Goal: Task Accomplishment & Management: Use online tool/utility

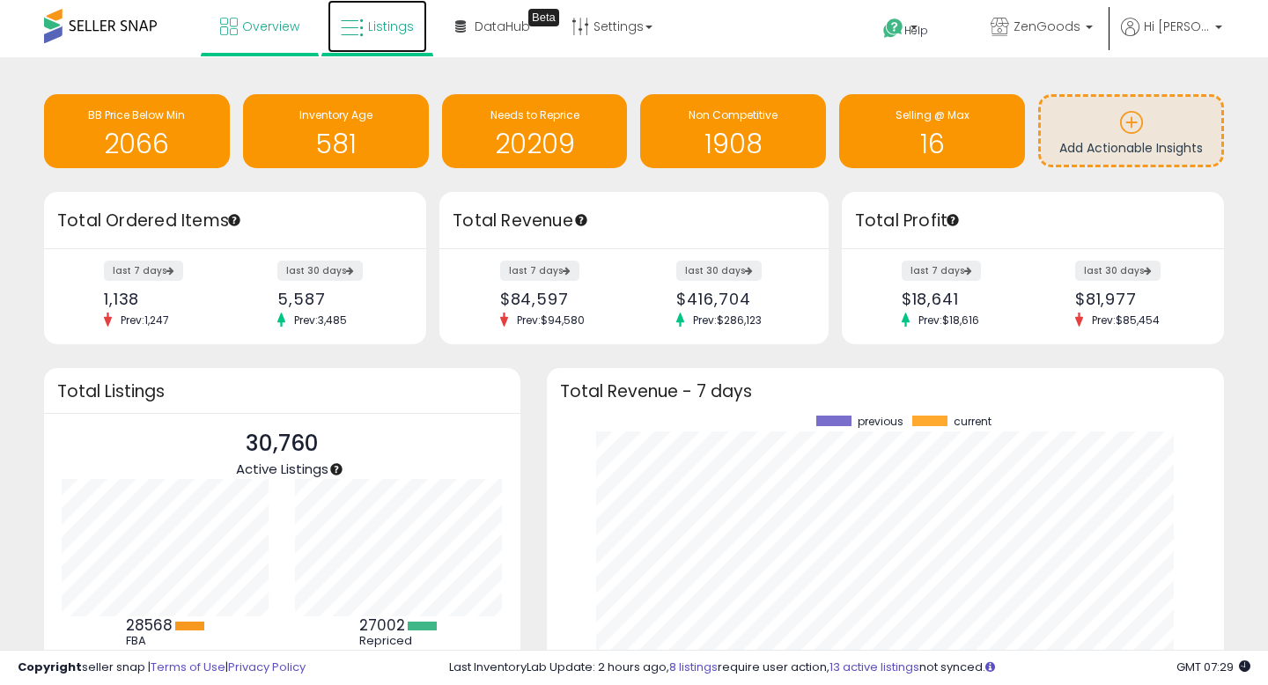
click at [357, 26] on icon at bounding box center [352, 28] width 23 height 23
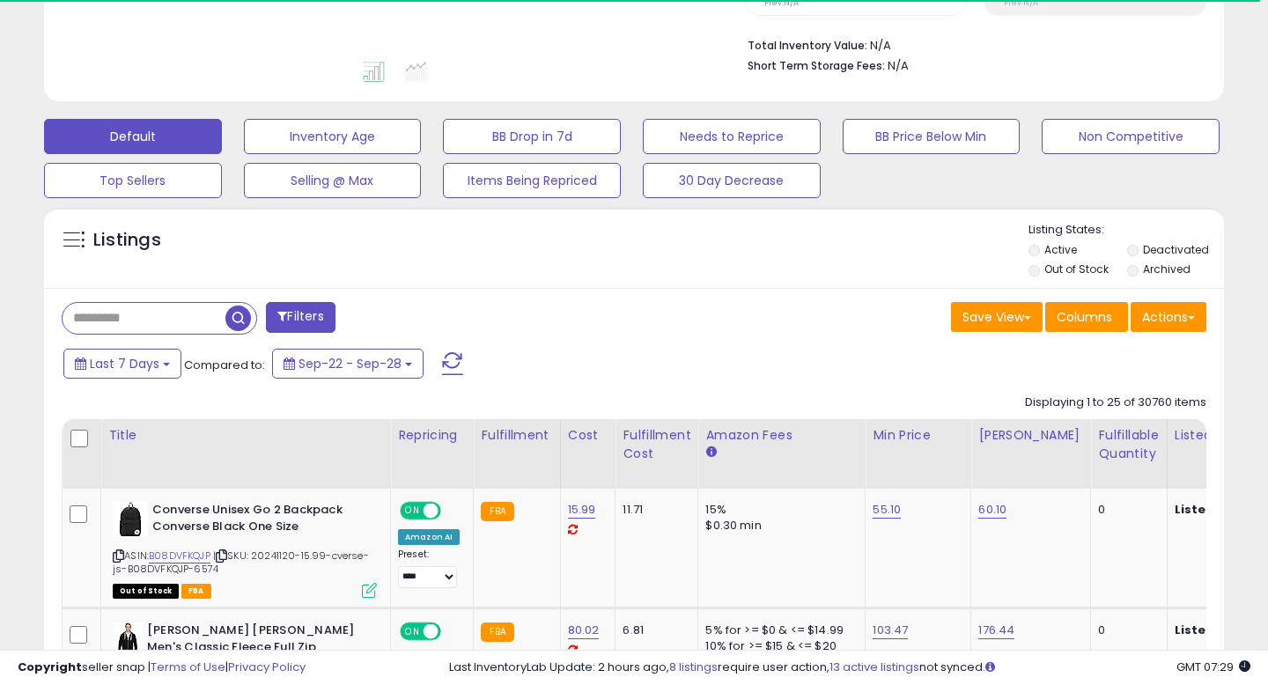
scroll to position [446, 0]
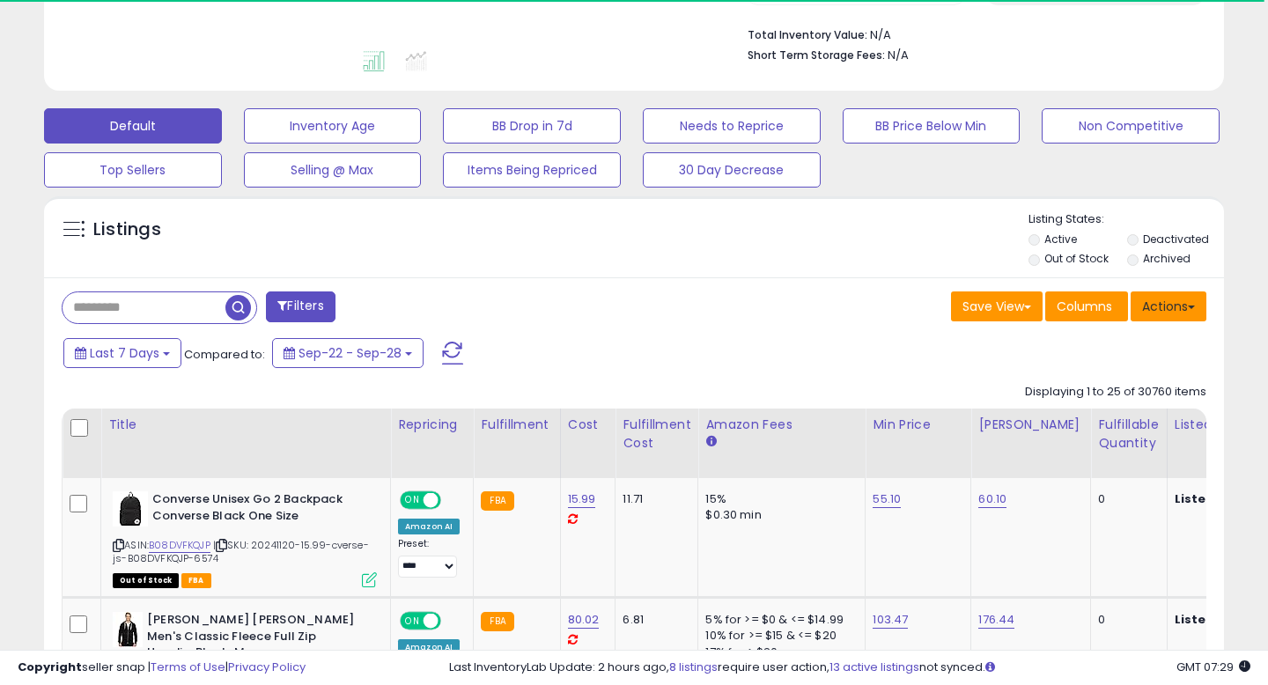
click at [1189, 298] on button "Actions" at bounding box center [1168, 306] width 76 height 30
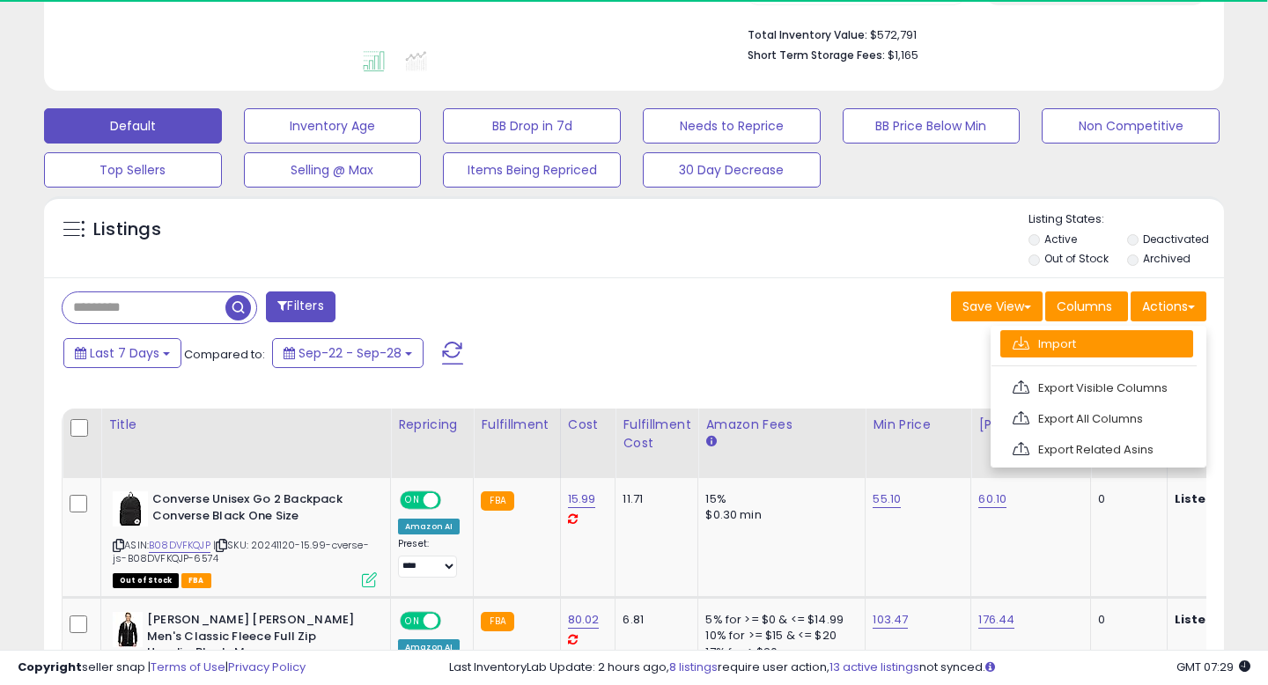
click at [1078, 340] on link "Import" at bounding box center [1096, 343] width 193 height 27
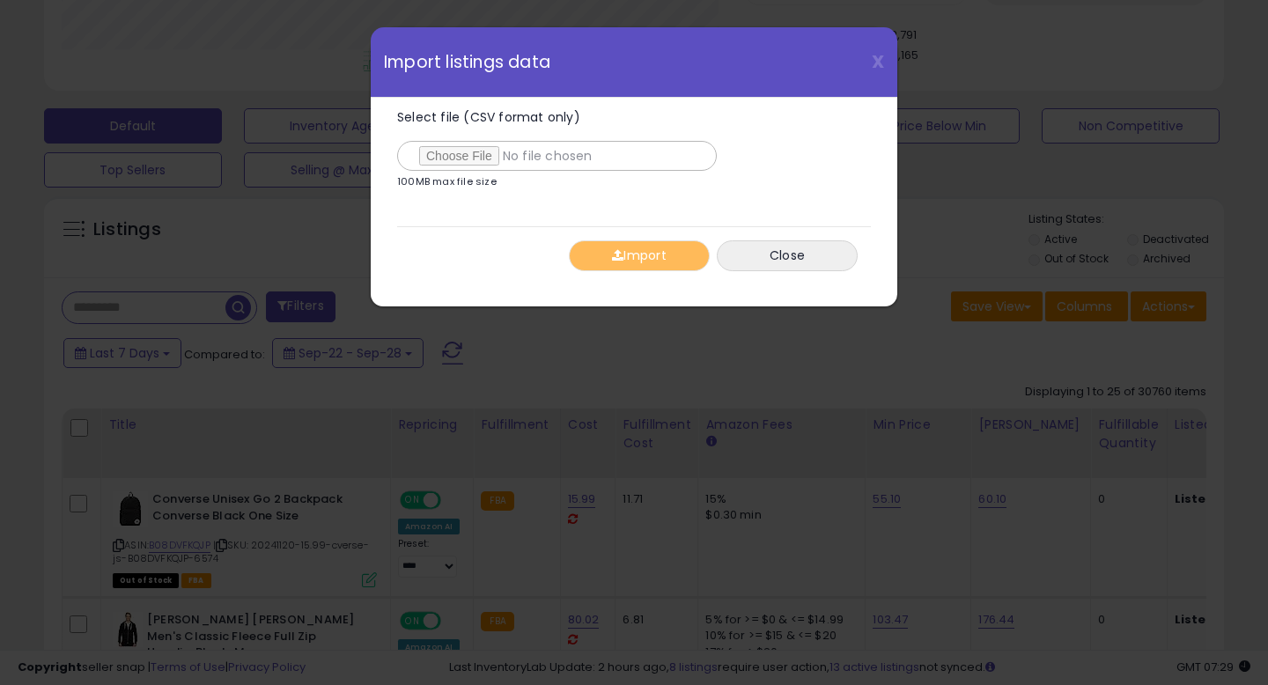
scroll to position [361, 682]
type input "**********"
click at [682, 258] on button "Import" at bounding box center [639, 255] width 141 height 31
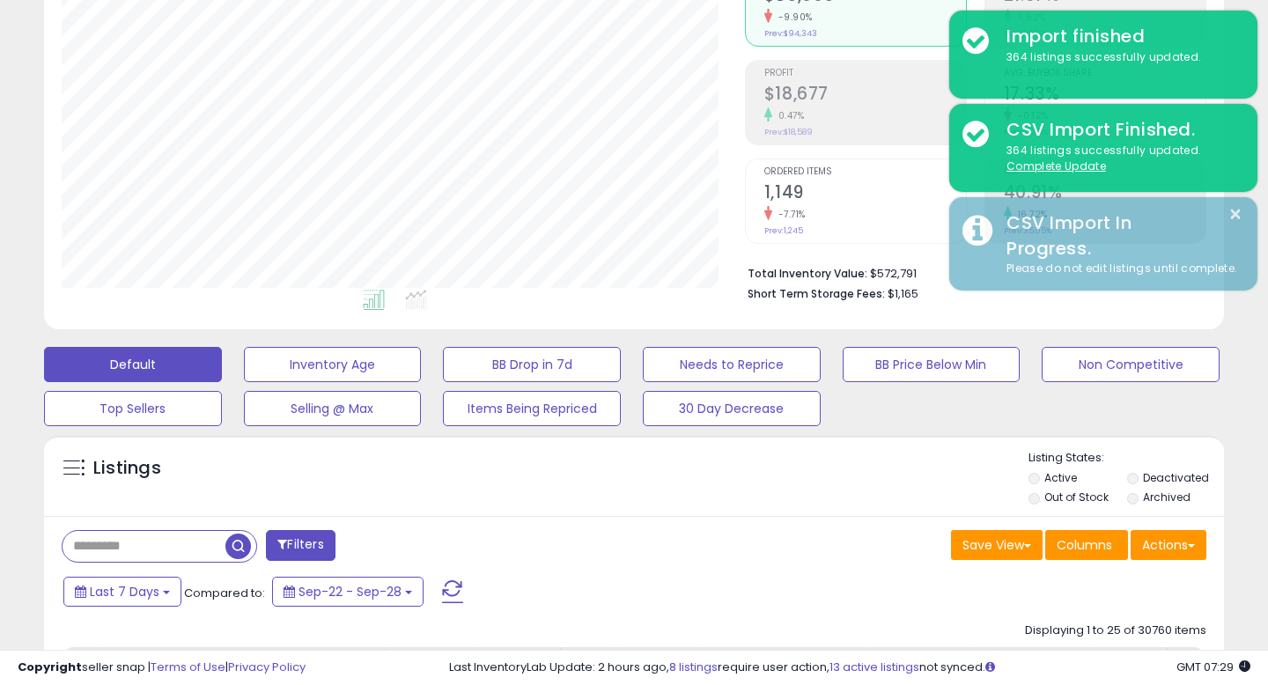
scroll to position [0, 0]
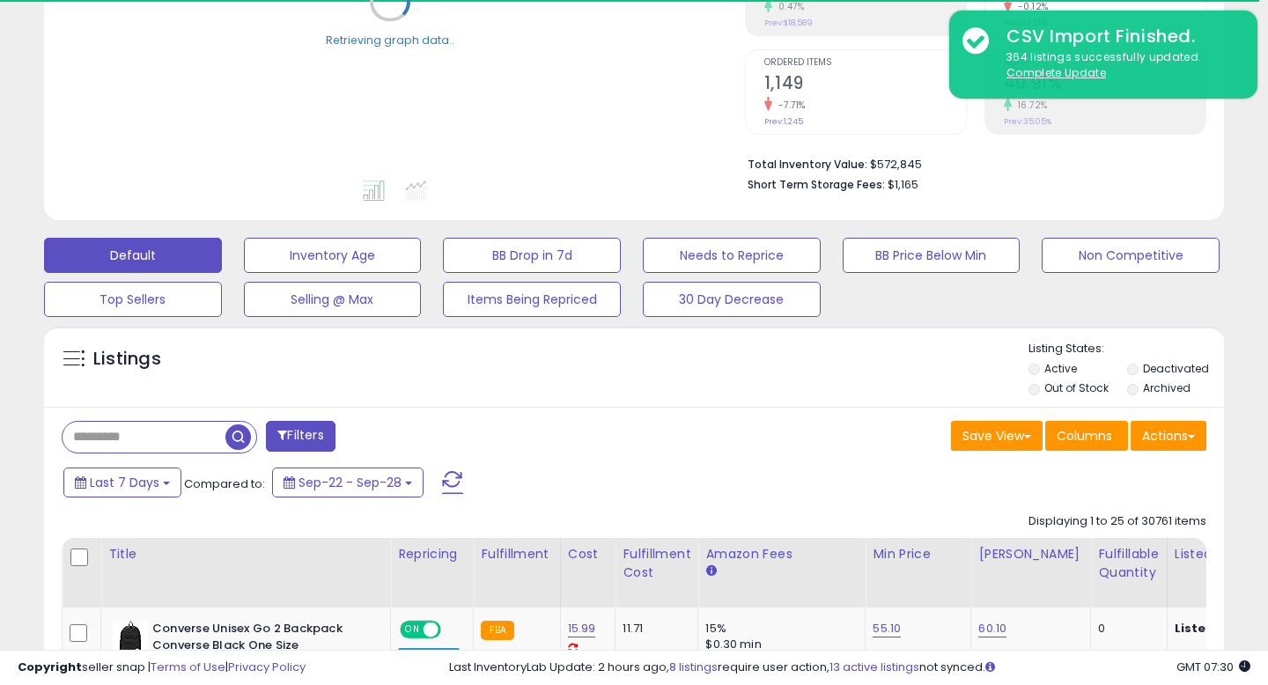
scroll to position [322, 0]
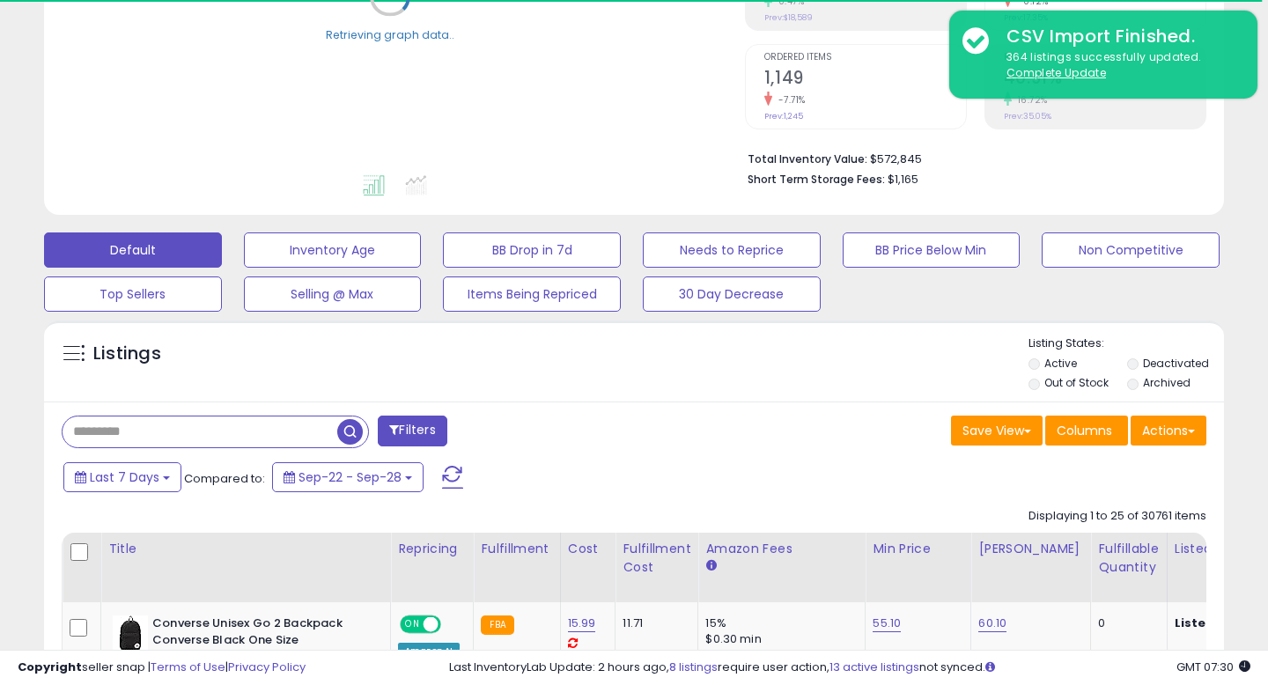
click at [157, 437] on input "text" at bounding box center [200, 431] width 275 height 31
type input "******"
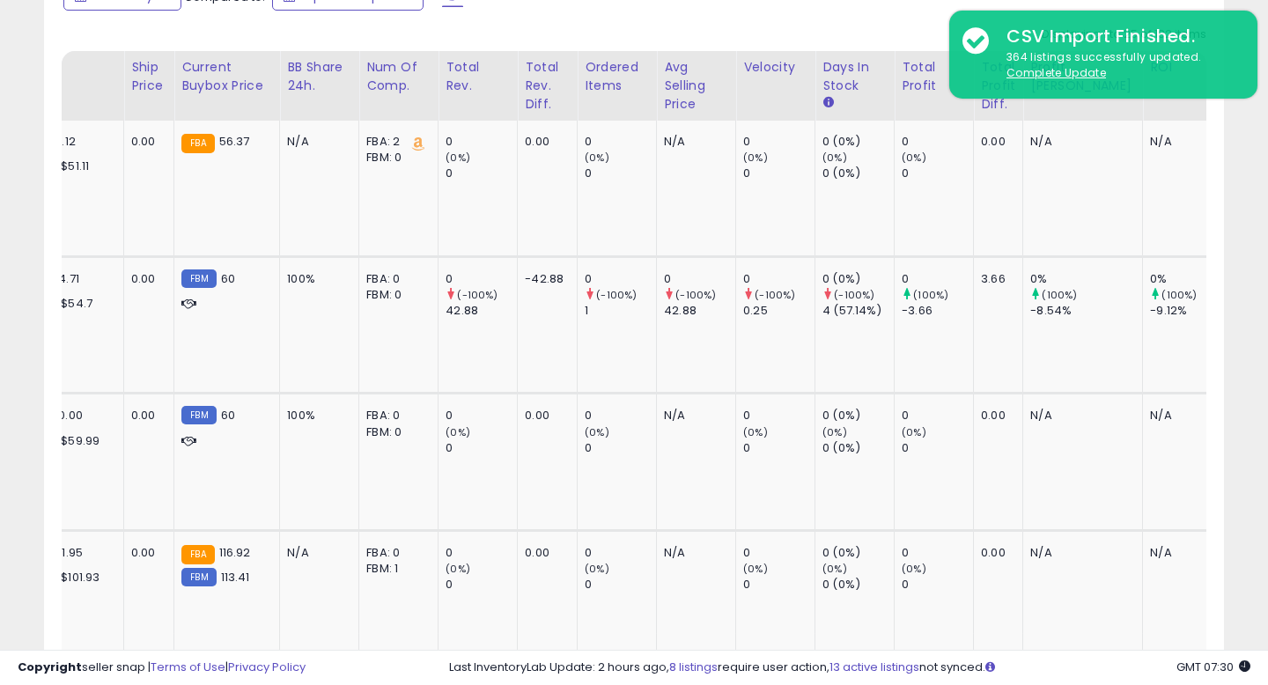
scroll to position [0, 1209]
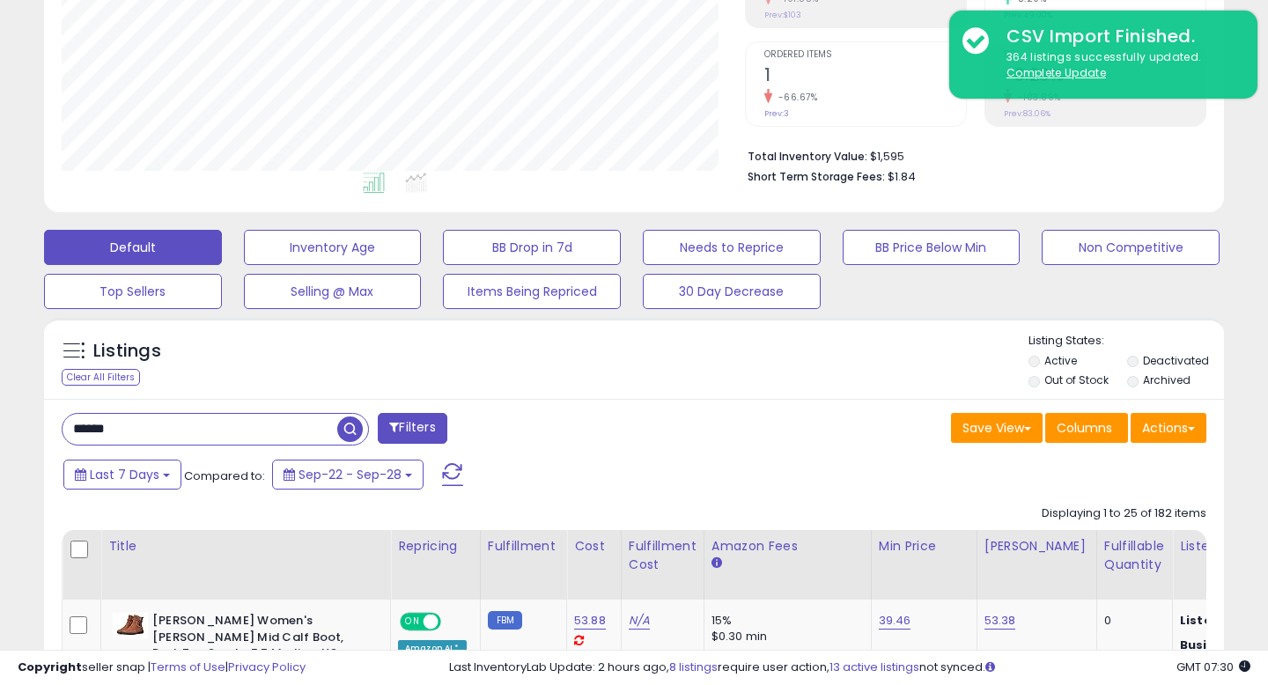
click at [1042, 377] on li "Out of Stock" at bounding box center [1076, 381] width 96 height 19
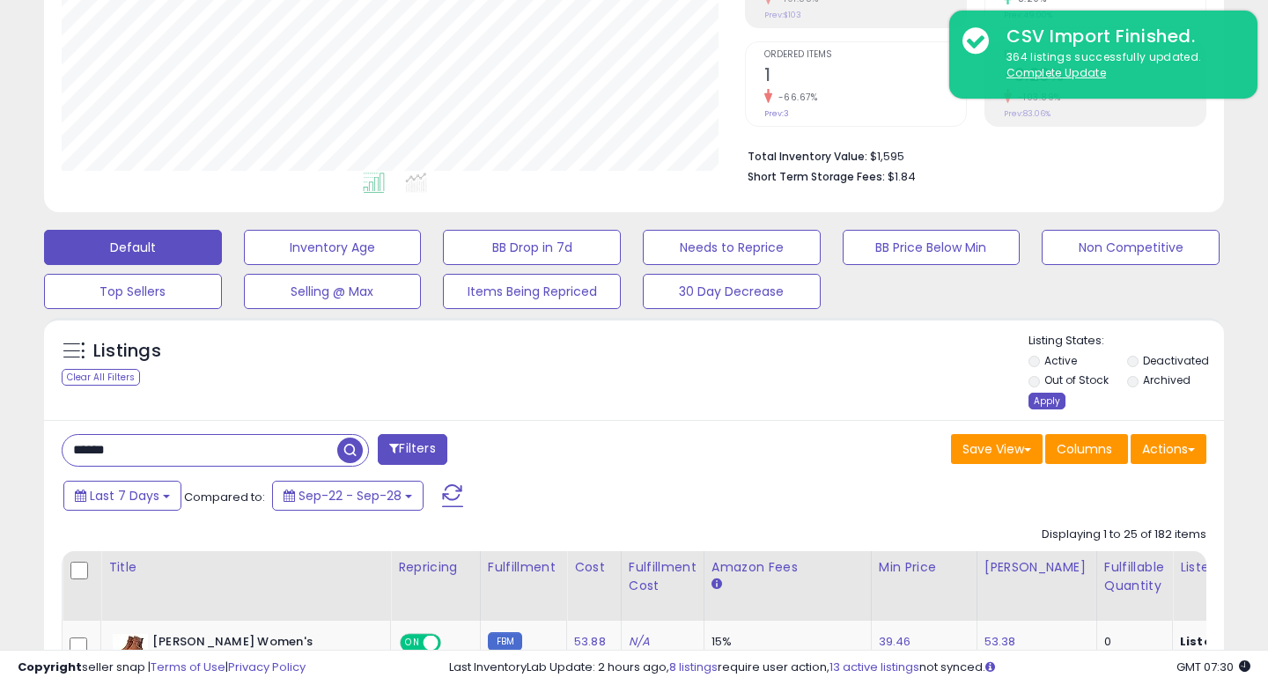
click at [1046, 405] on div "Apply" at bounding box center [1046, 401] width 37 height 17
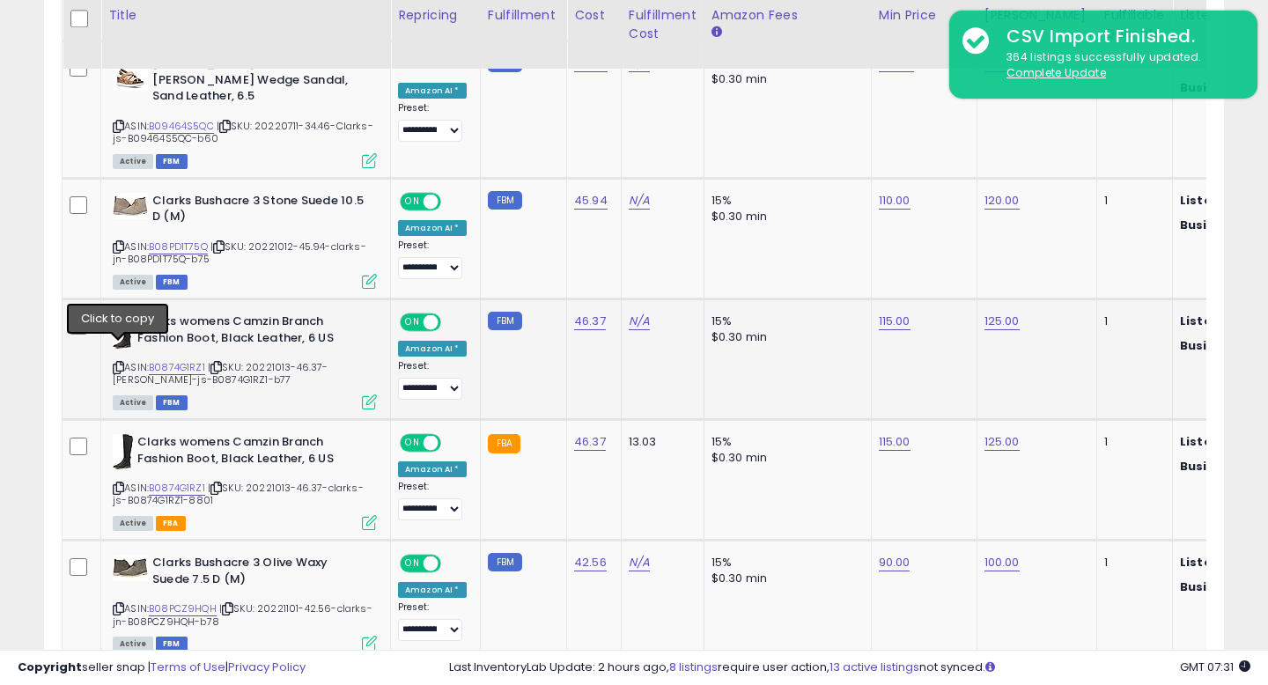
click at [117, 363] on icon at bounding box center [118, 368] width 11 height 10
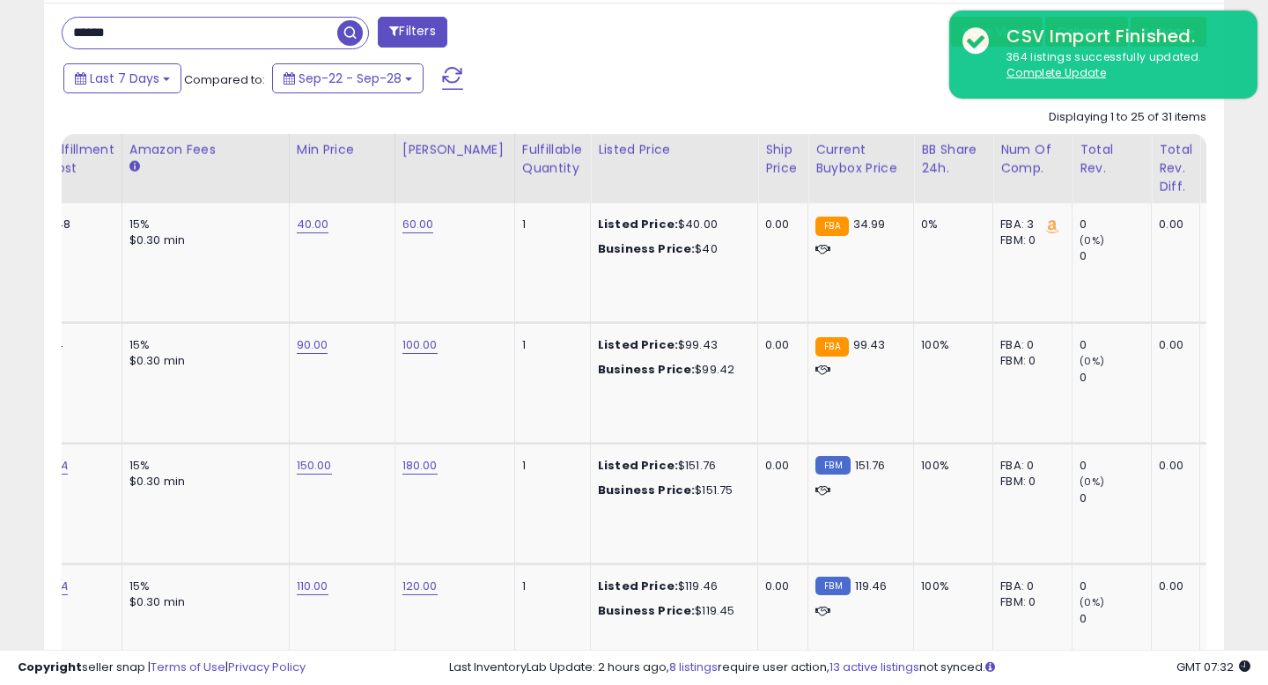
scroll to position [0, 513]
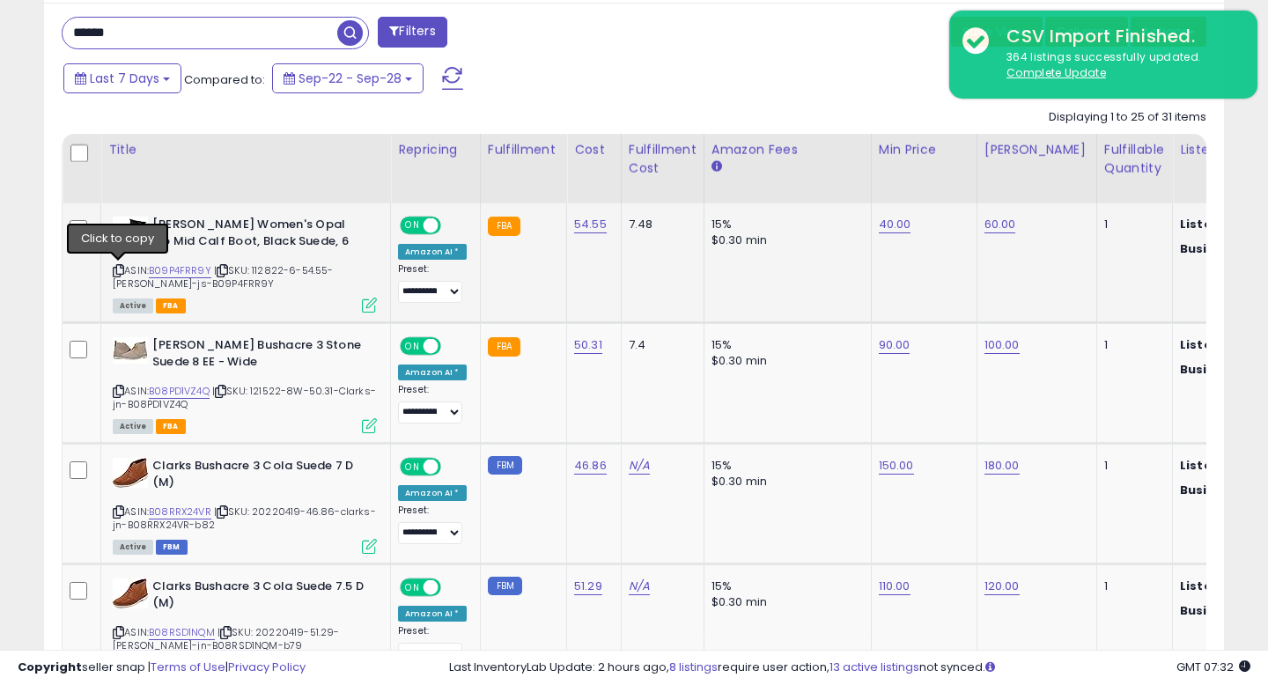
click at [115, 271] on icon at bounding box center [118, 271] width 11 height 10
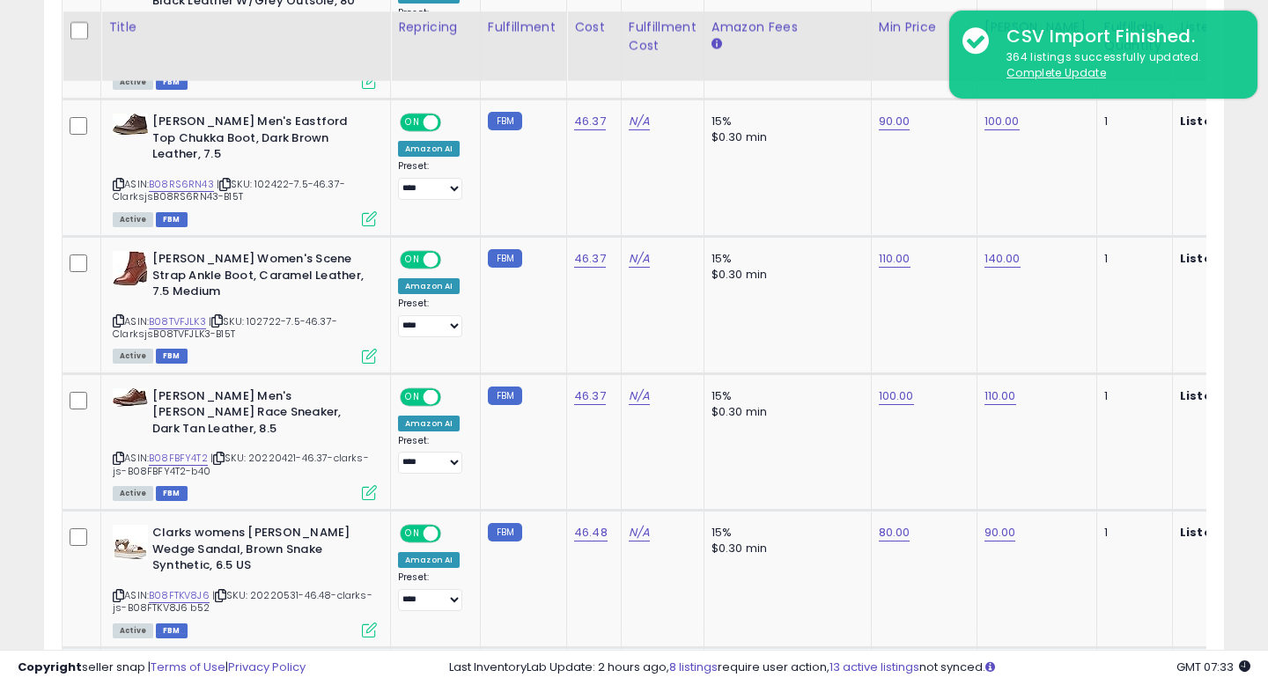
scroll to position [2098, 0]
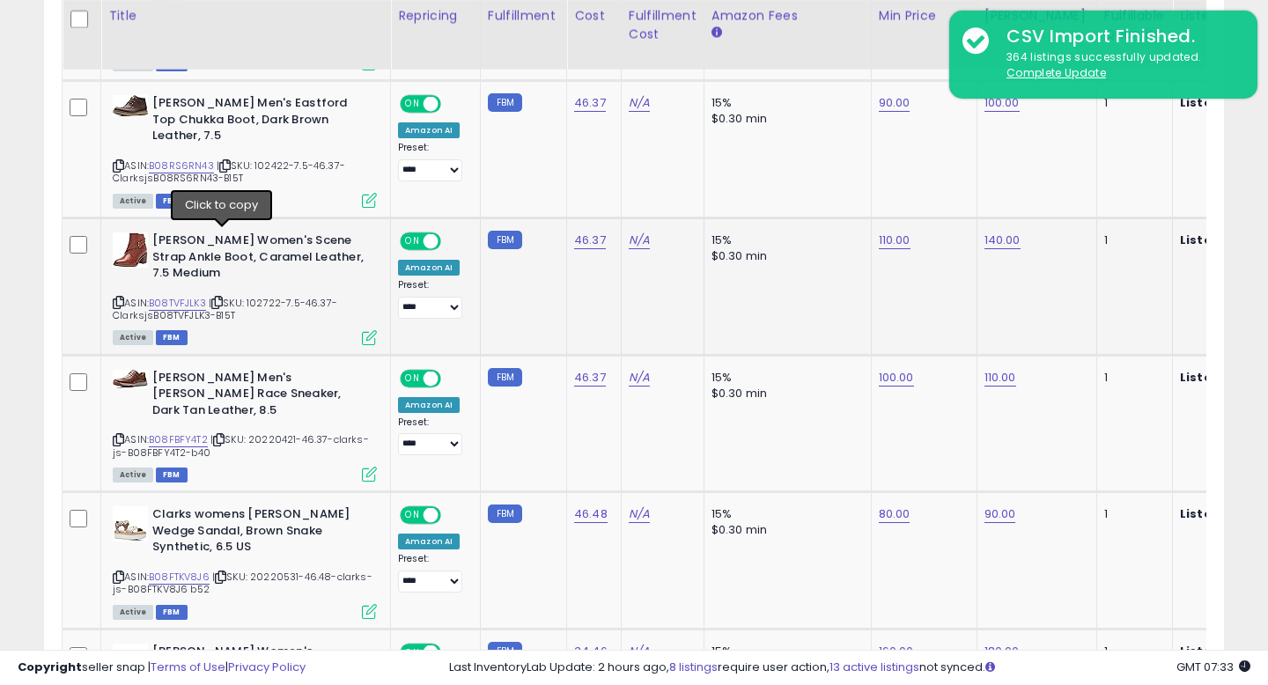
click at [223, 298] on icon at bounding box center [216, 303] width 11 height 10
click at [123, 298] on icon at bounding box center [118, 303] width 11 height 10
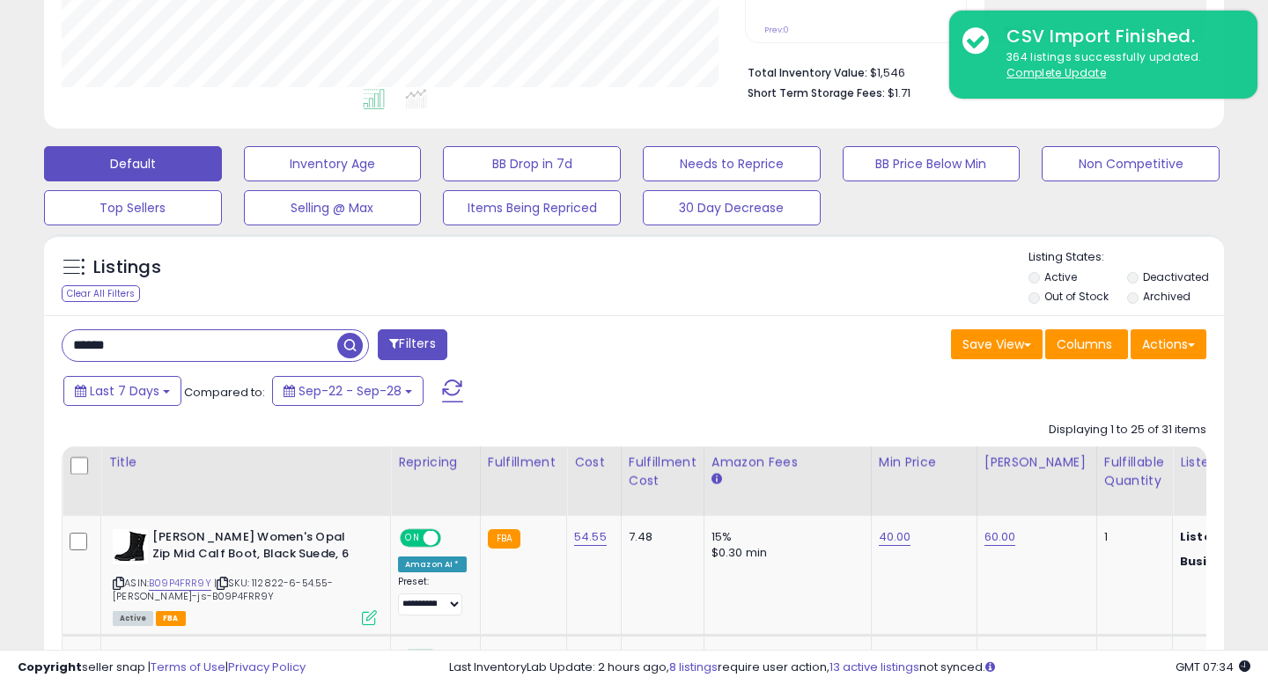
scroll to position [383, 0]
